Goal: Information Seeking & Learning: Learn about a topic

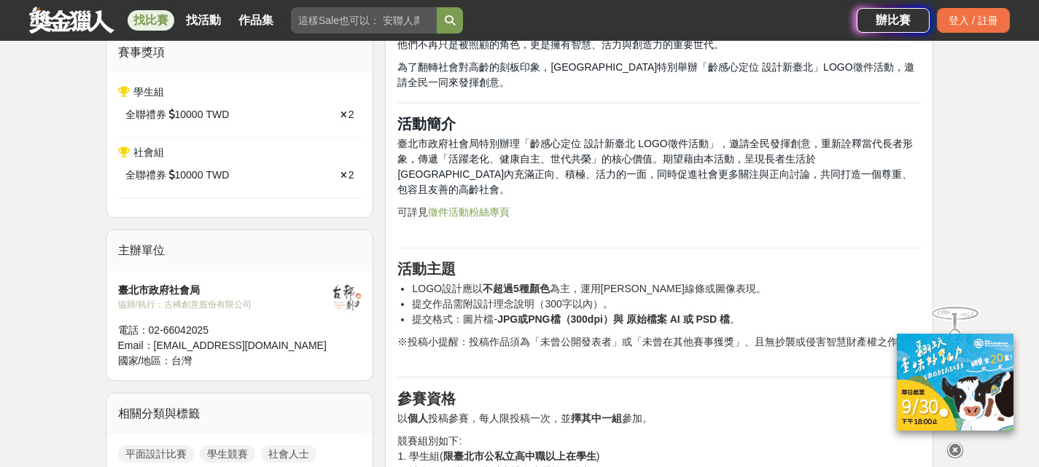
scroll to position [511, 0]
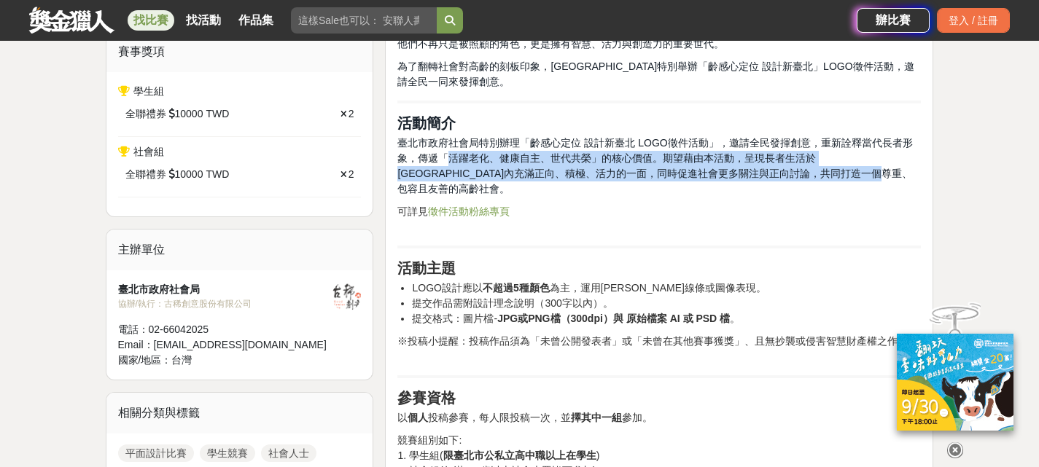
drag, startPoint x: 451, startPoint y: 155, endPoint x: 845, endPoint y: 174, distance: 395.0
click at [845, 174] on span "臺北市政府社會局特別辦理「齡感心定位 設計新臺北 LOGO徵件活動」，邀請全民發揮創意，重新詮釋當代長者形象，傳遞「活躍老化、健康自主、世代共榮」的核心價值。…" at bounding box center [654, 166] width 515 height 58
copy span "活躍老化、健康自主、世代共榮」的核心價值。期望藉由本活動，呈現長者生活於[GEOGRAPHIC_DATA]內充滿正向、積極、活力的一面，同時促進社會更多關注與…"
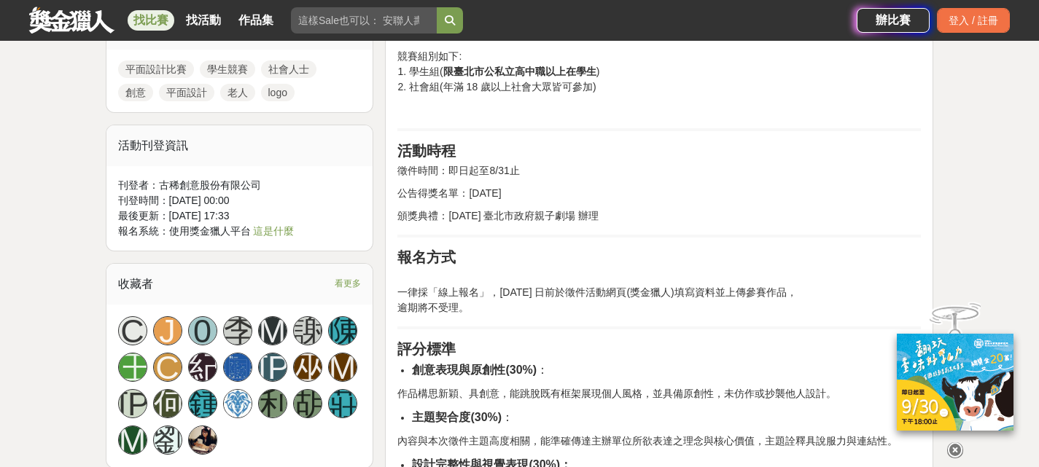
scroll to position [656, 0]
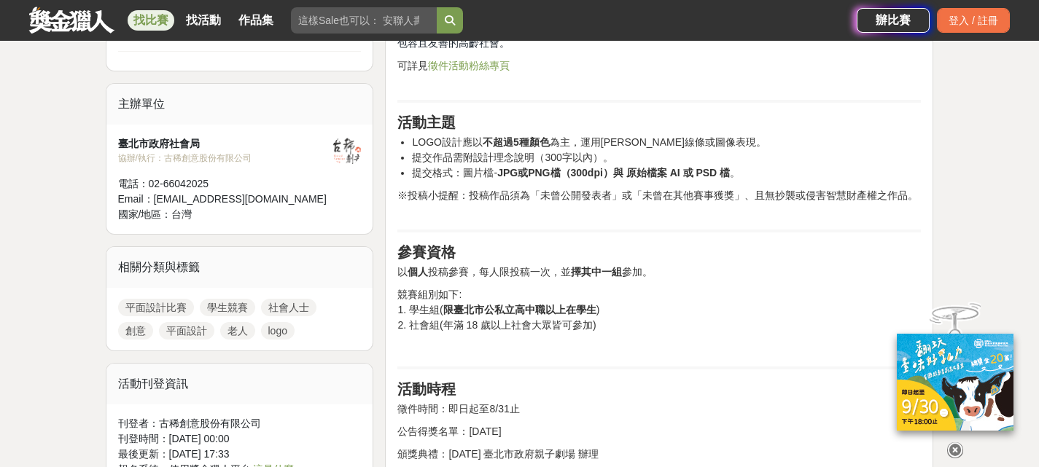
click at [142, 24] on link "找比賽" at bounding box center [151, 20] width 47 height 20
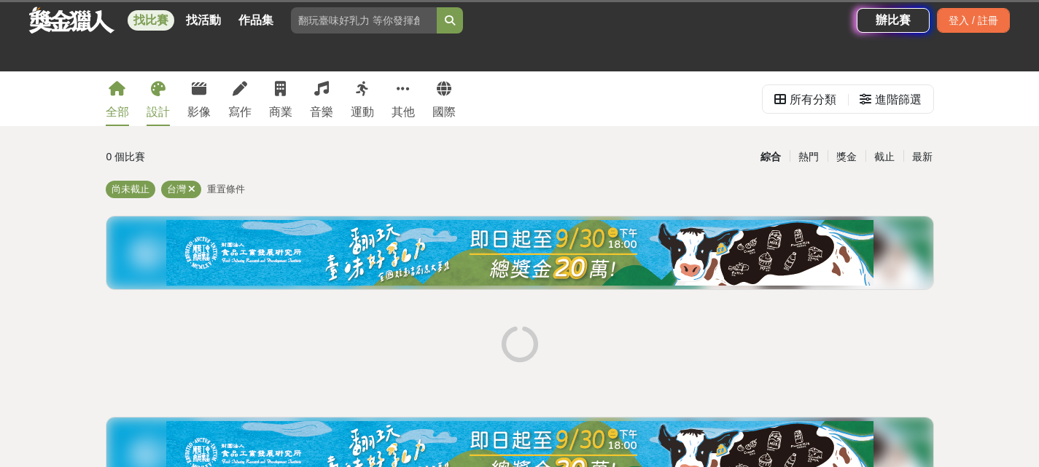
click at [164, 101] on link "設計" at bounding box center [158, 98] width 23 height 55
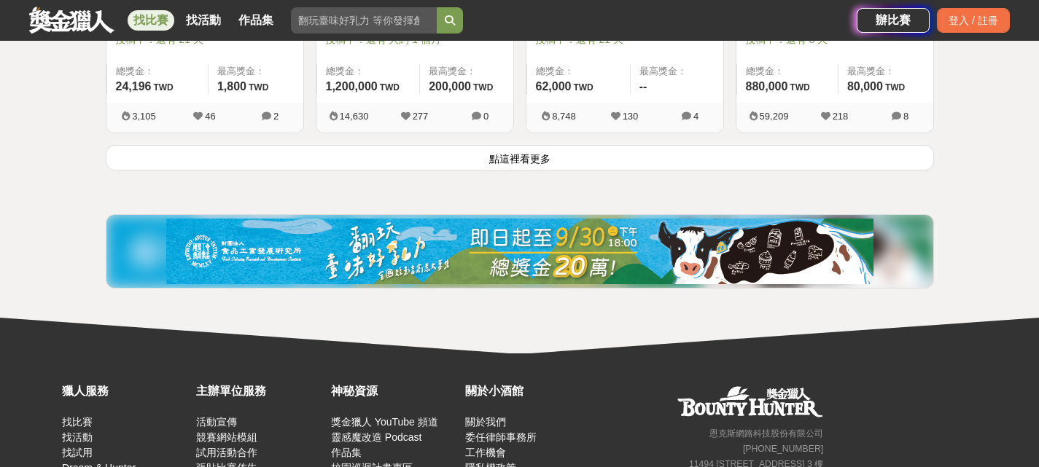
scroll to position [2042, 0]
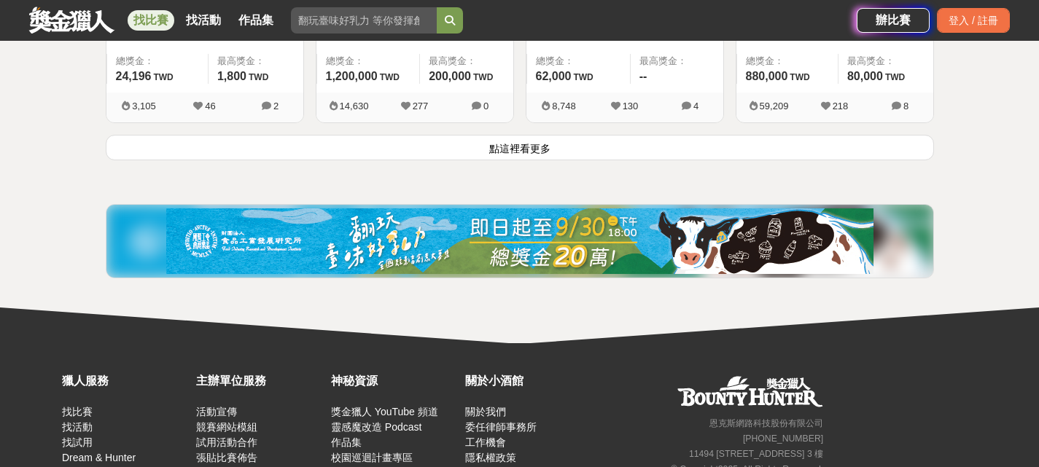
click at [498, 158] on button "點這裡看更多" at bounding box center [520, 148] width 828 height 26
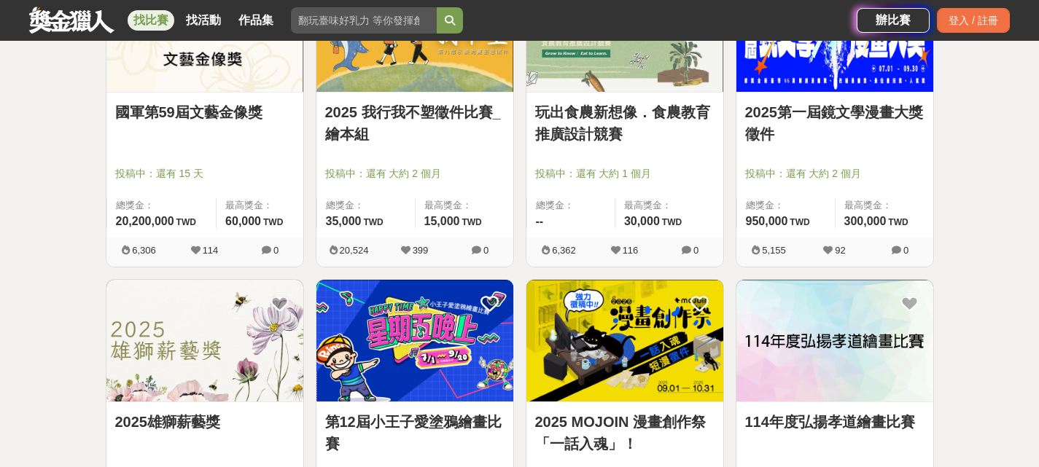
scroll to position [2261, 0]
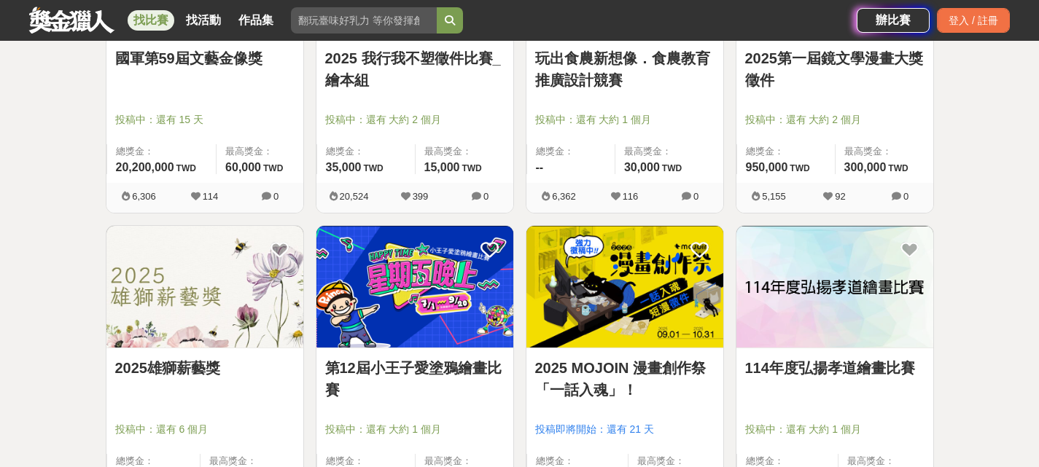
click at [662, 306] on img at bounding box center [625, 287] width 197 height 122
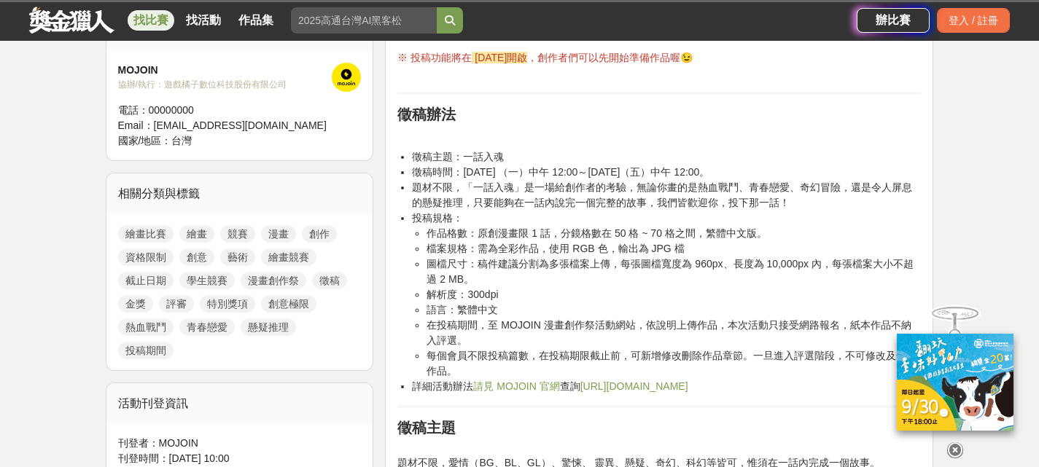
scroll to position [583, 0]
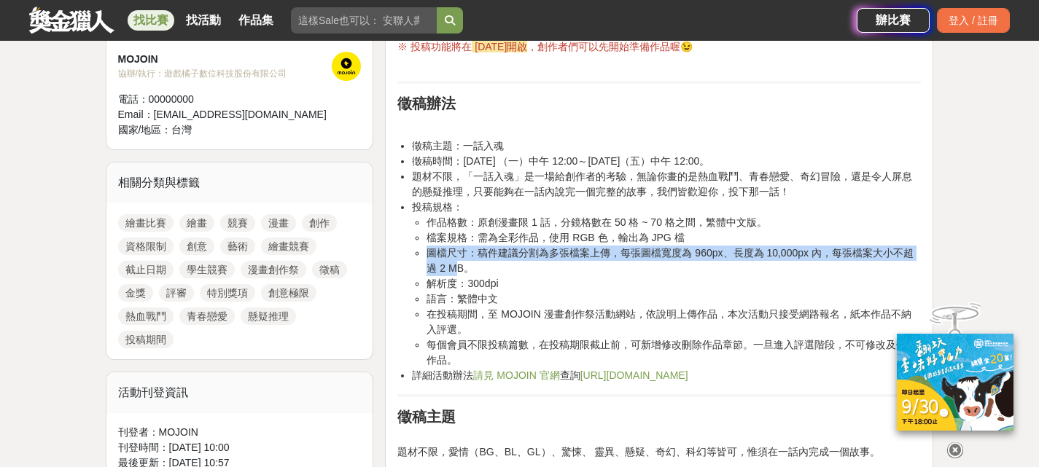
drag, startPoint x: 430, startPoint y: 253, endPoint x: 489, endPoint y: 264, distance: 59.4
click at [467, 264] on li "圖檔尺寸：稿件建議分割為多張檔案上傳，每張圖檔寬度為 960px、長度為 10,000px 內，每張檔案大小不超過 2 MB。" at bounding box center [674, 261] width 494 height 31
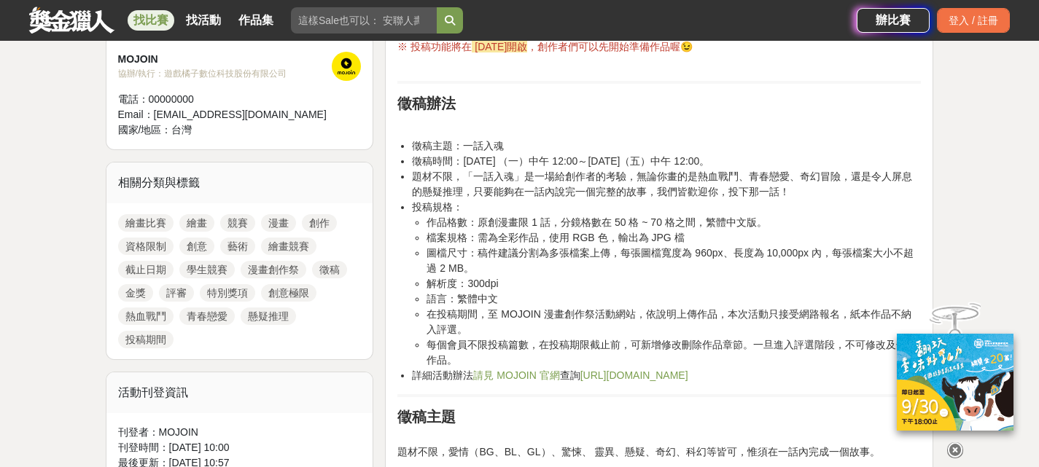
click at [595, 298] on li "語言：繁體中文" at bounding box center [674, 299] width 494 height 15
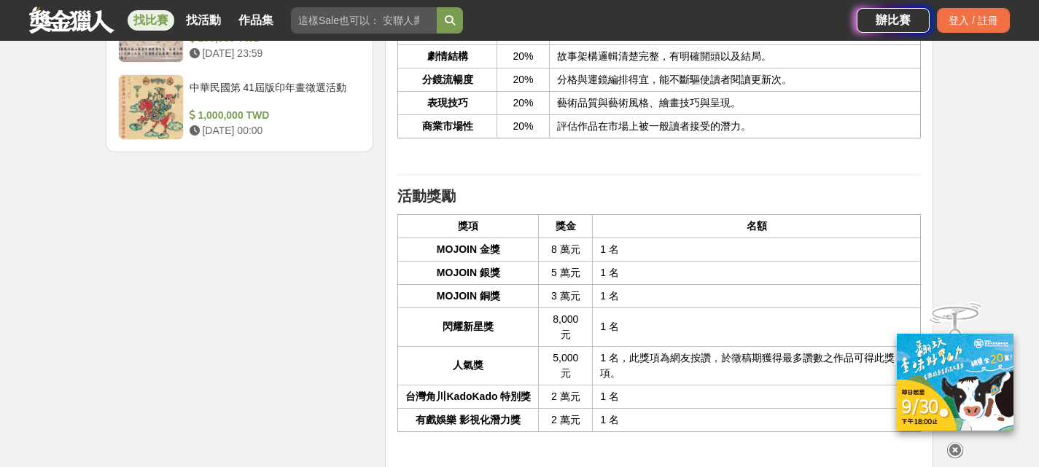
scroll to position [2698, 0]
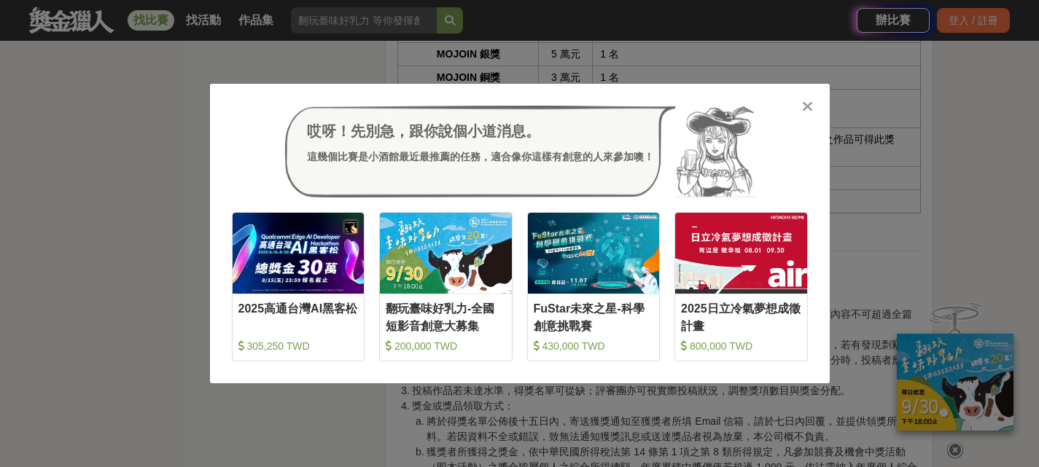
click at [808, 106] on icon at bounding box center [807, 106] width 11 height 15
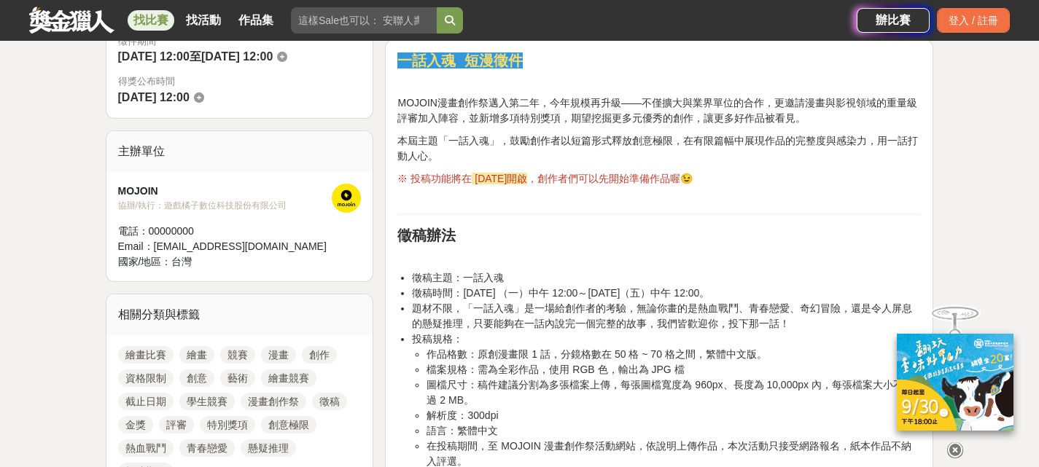
scroll to position [656, 0]
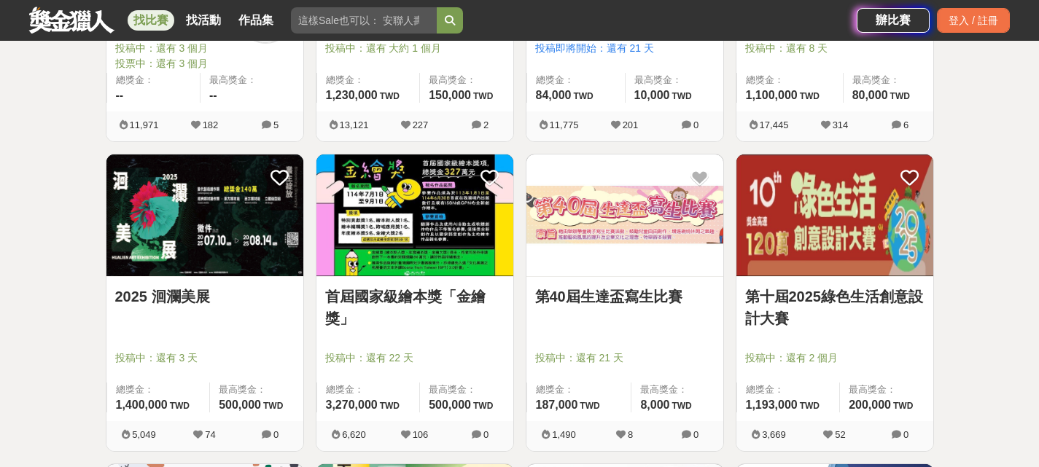
scroll to position [1094, 0]
click at [594, 177] on img at bounding box center [625, 216] width 197 height 122
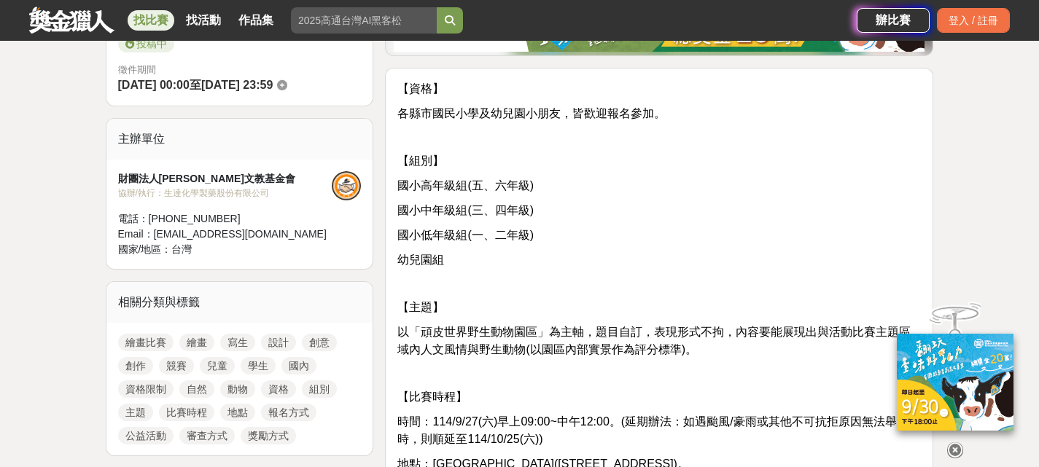
scroll to position [438, 0]
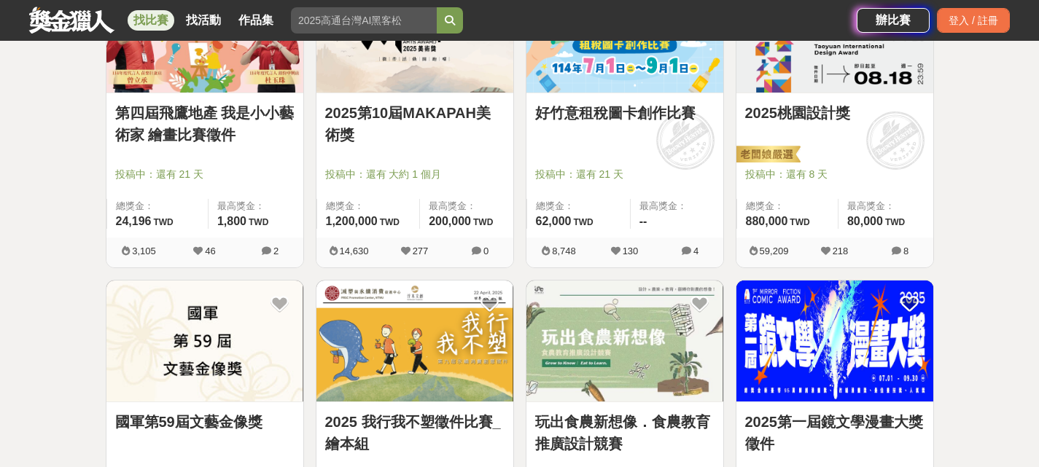
scroll to position [2042, 0]
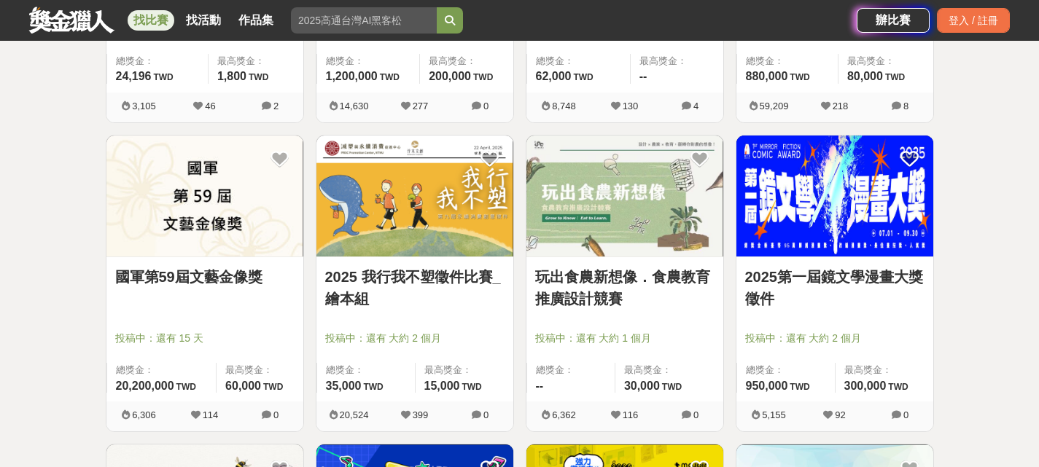
click at [808, 197] on img at bounding box center [835, 197] width 197 height 122
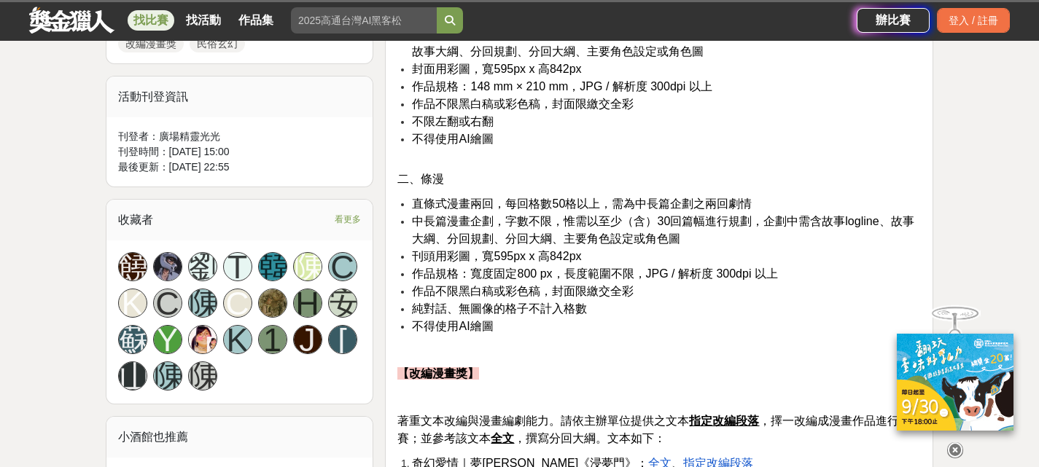
scroll to position [729, 0]
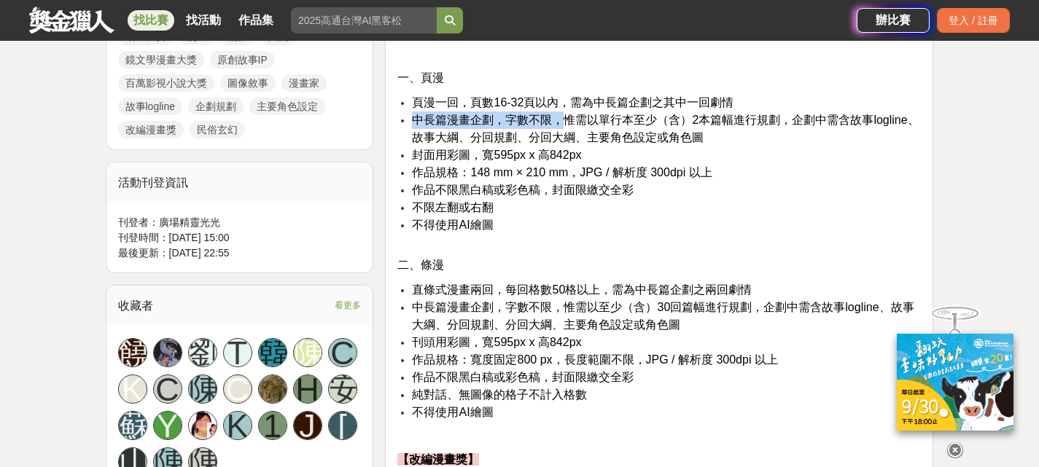
drag, startPoint x: 559, startPoint y: 122, endPoint x: 779, endPoint y: 106, distance: 220.1
click at [777, 106] on ul "頁漫一回，頁數16-32頁以內，需為中長篇企劃之其中一回劇情 中長篇漫畫企劃，字數不限，惟需以單行本至少（含）2本篇幅進行規劃，企劃中需含故事logline、…" at bounding box center [659, 171] width 524 height 155
click at [696, 125] on span "中長篇漫畫企劃，字數不限，惟需以單行本至少（含）2本篇幅進行規劃，企劃中需含故事logline、故事大綱、分回規劃、分回大綱、主要角色設定或角色圖" at bounding box center [665, 129] width 507 height 30
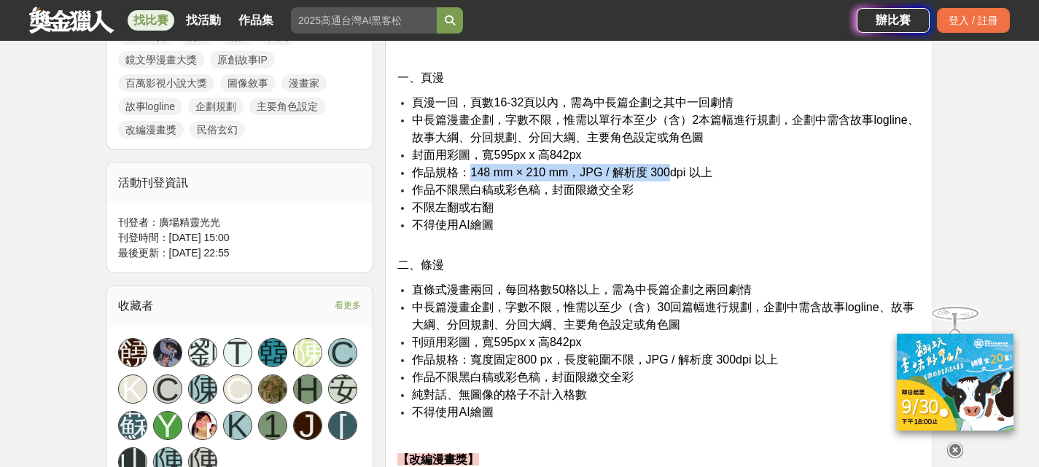
drag, startPoint x: 468, startPoint y: 168, endPoint x: 673, endPoint y: 174, distance: 205.0
click at [673, 174] on span "作品規格：148 mm × 210 mm，JPG / 解析度 300dpi 以上" at bounding box center [562, 172] width 300 height 12
click at [766, 182] on li "作品不限黑白稿或彩色稿，封面限繳交全彩" at bounding box center [666, 191] width 509 height 18
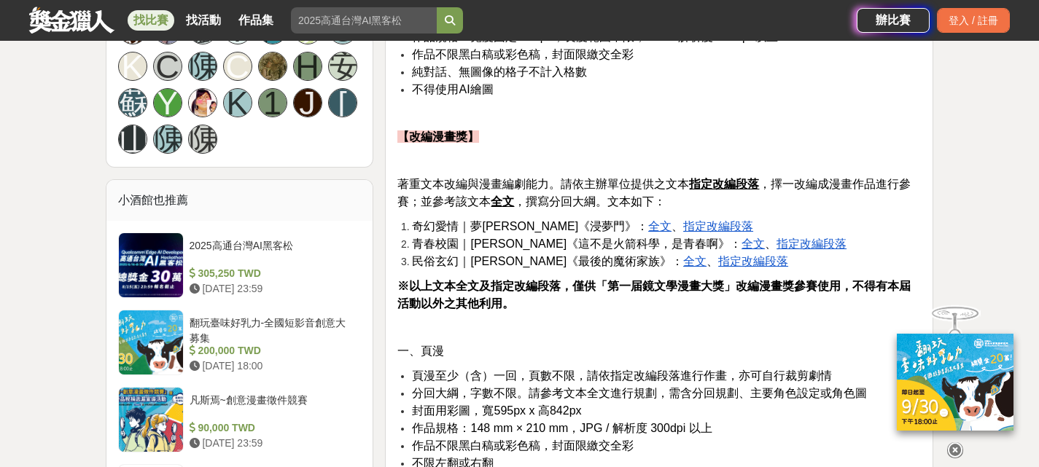
scroll to position [1021, 0]
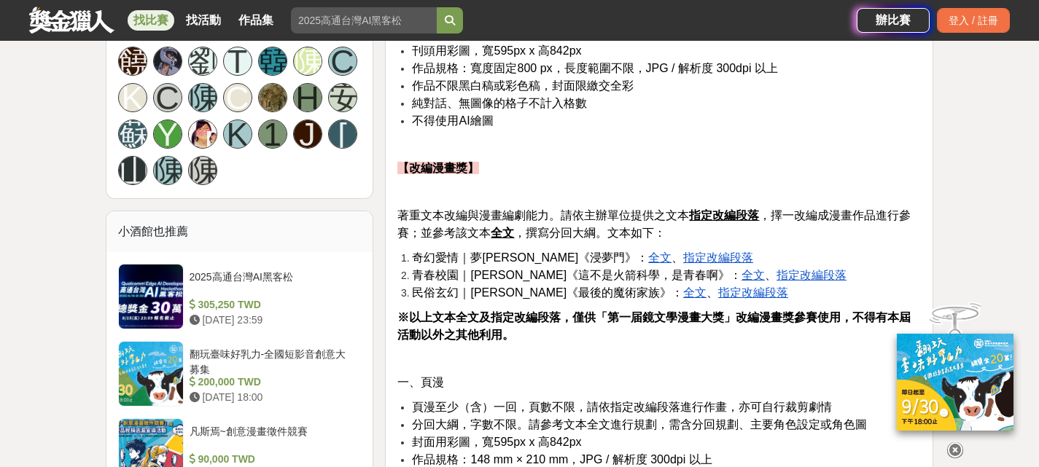
click at [648, 256] on u "全文" at bounding box center [659, 258] width 23 height 12
click at [683, 258] on u "指定改編段落" at bounding box center [718, 258] width 70 height 12
